Goal: Information Seeking & Learning: Understand process/instructions

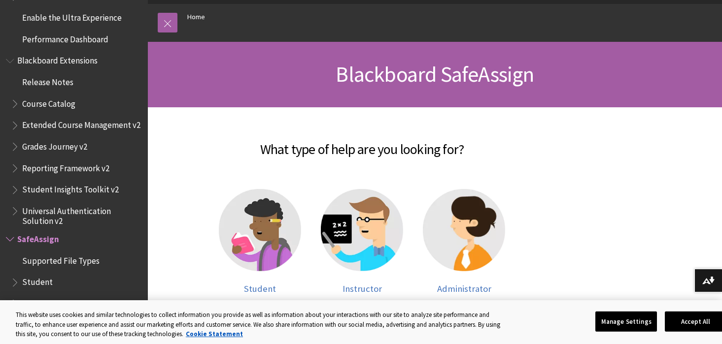
scroll to position [118, 0]
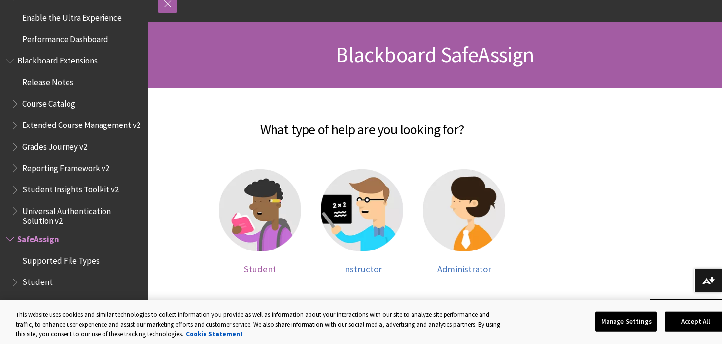
click at [269, 196] on img at bounding box center [260, 210] width 82 height 82
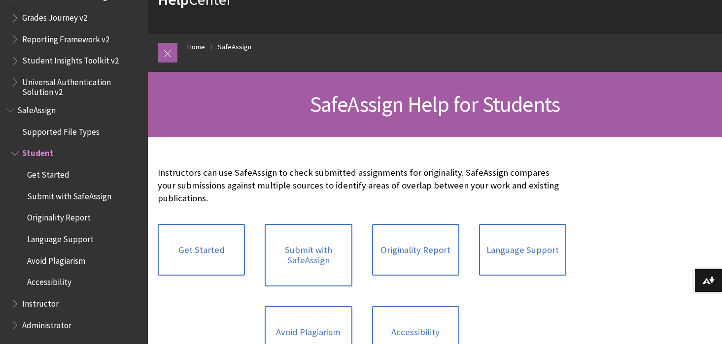
scroll to position [99, 0]
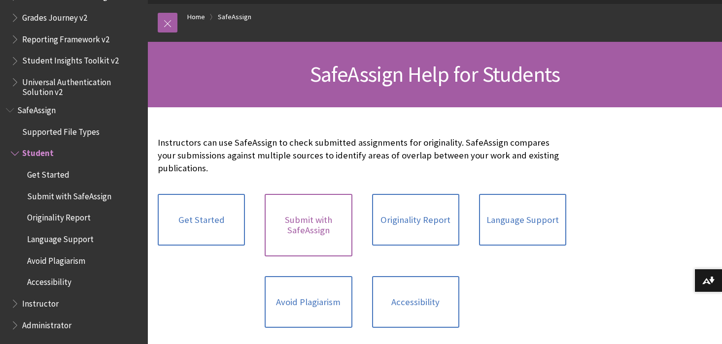
click at [308, 221] on link "Submit with SafeAssign" at bounding box center [308, 225] width 87 height 63
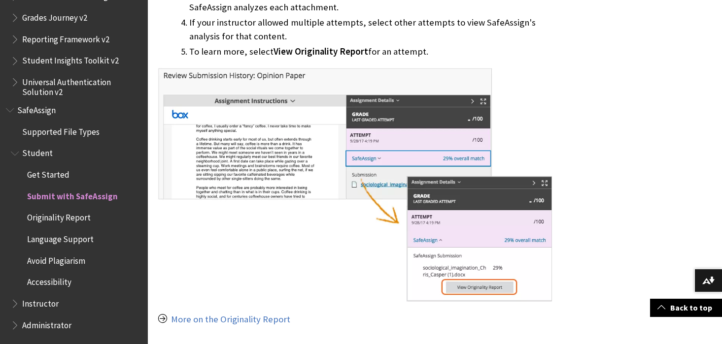
scroll to position [847, 0]
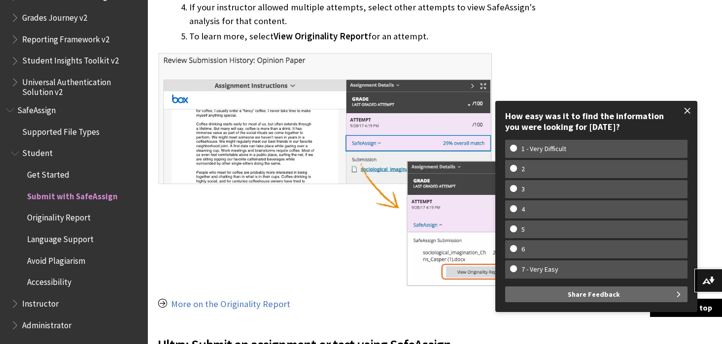
click at [689, 105] on span at bounding box center [687, 111] width 21 height 21
